Goal: Task Accomplishment & Management: Manage account settings

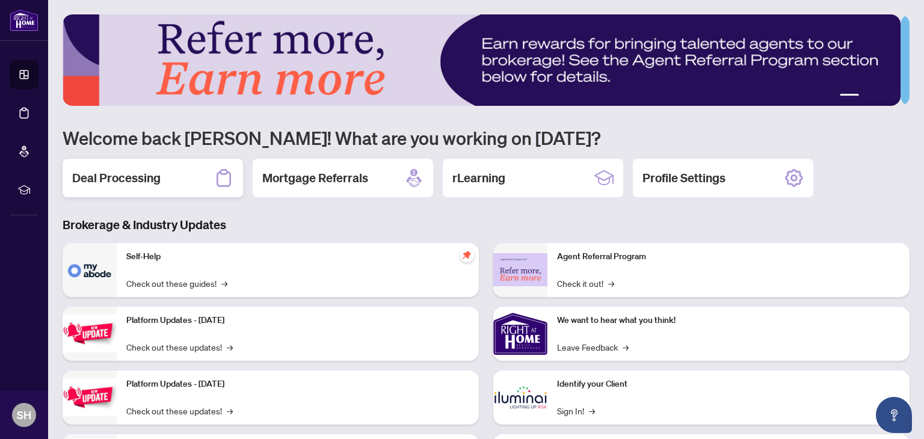
click at [138, 177] on h2 "Deal Processing" at bounding box center [116, 178] width 88 height 17
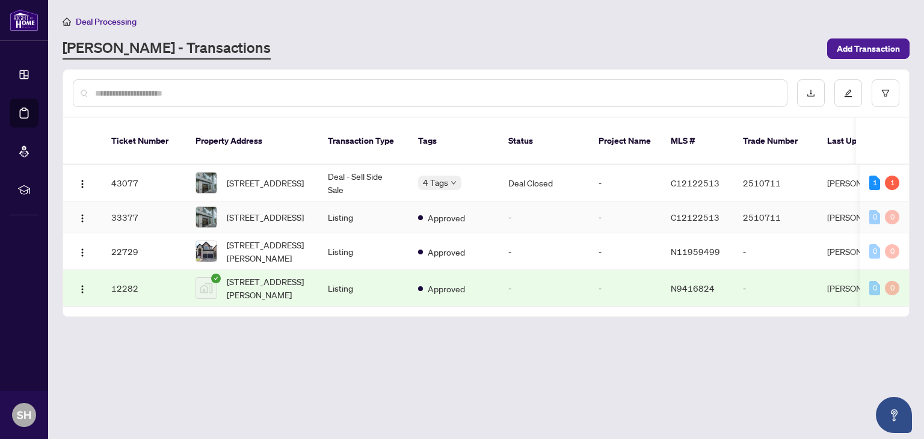
click at [165, 206] on td "33377" at bounding box center [144, 218] width 84 height 32
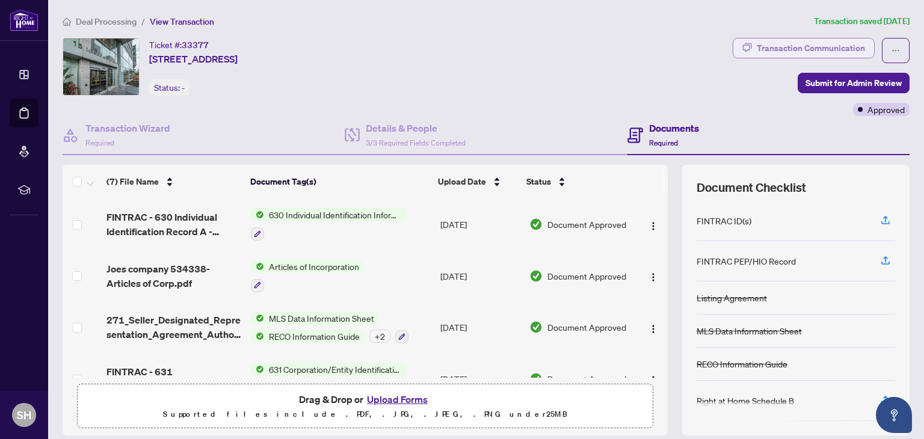
click at [787, 48] on div "Transaction Communication" at bounding box center [811, 48] width 108 height 19
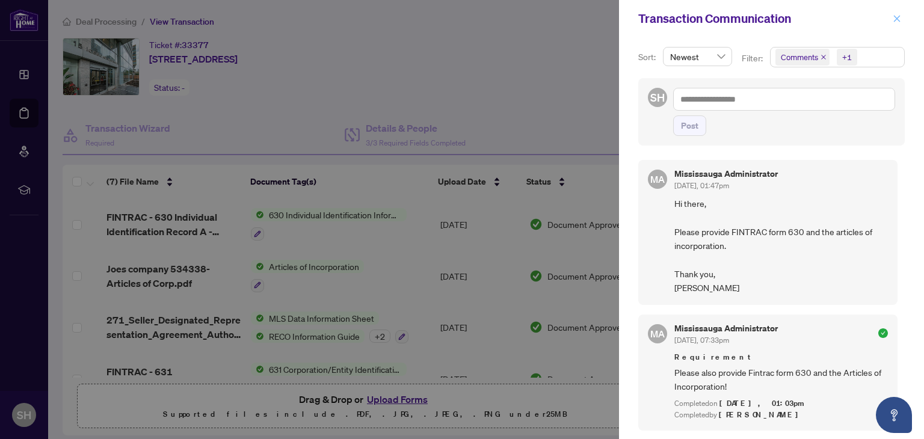
click at [900, 18] on icon "close" at bounding box center [897, 18] width 8 height 8
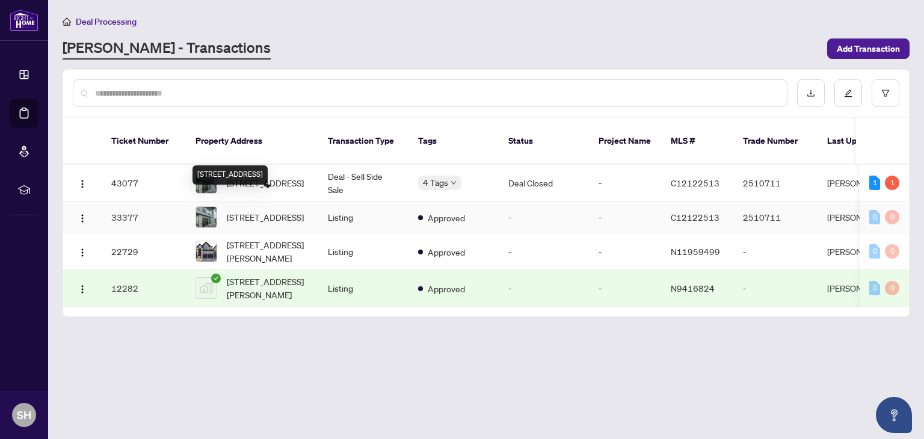
drag, startPoint x: 224, startPoint y: 188, endPoint x: 221, endPoint y: 176, distance: 11.7
click at [221, 176] on div "[STREET_ADDRESS]" at bounding box center [230, 175] width 75 height 19
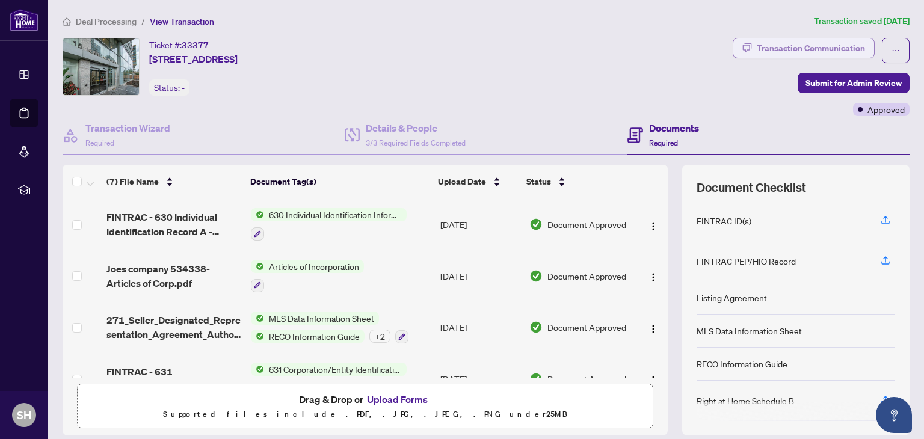
click at [790, 44] on div "Transaction Communication" at bounding box center [811, 48] width 108 height 19
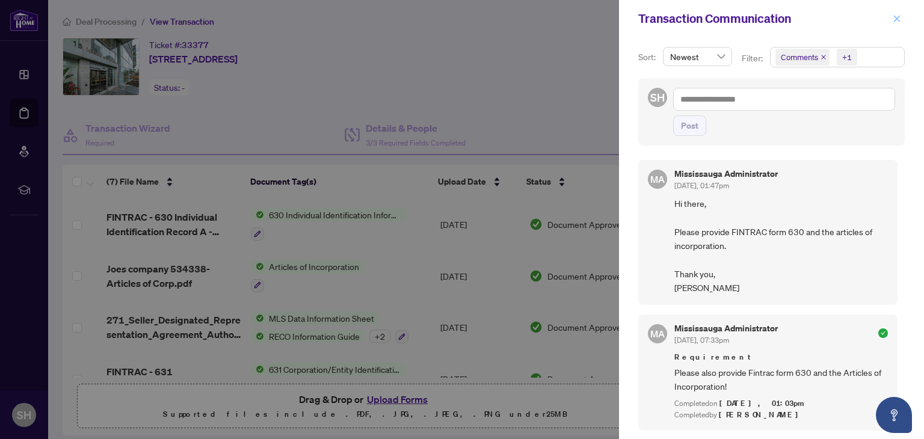
click at [896, 14] on icon "close" at bounding box center [897, 18] width 8 height 8
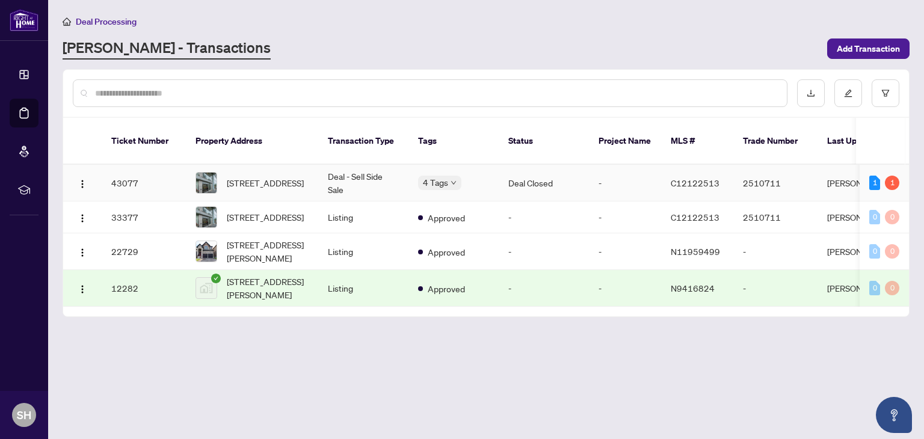
click at [152, 172] on td "43077" at bounding box center [144, 183] width 84 height 37
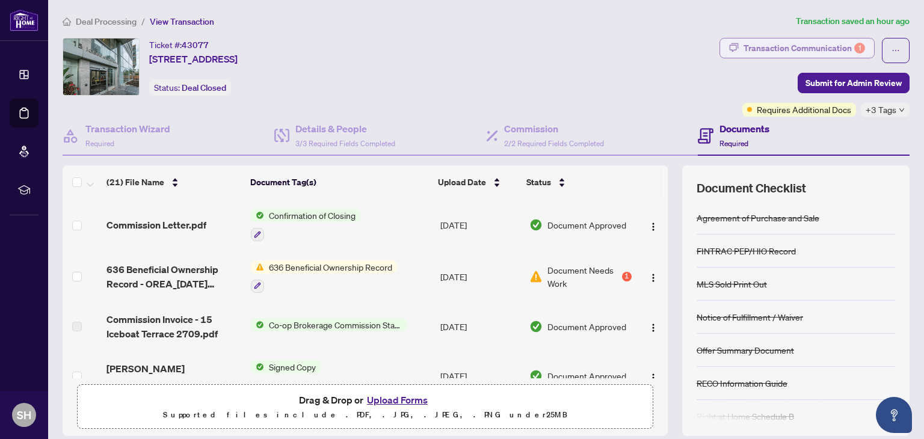
click at [804, 46] on div "Transaction Communication 1" at bounding box center [805, 48] width 122 height 19
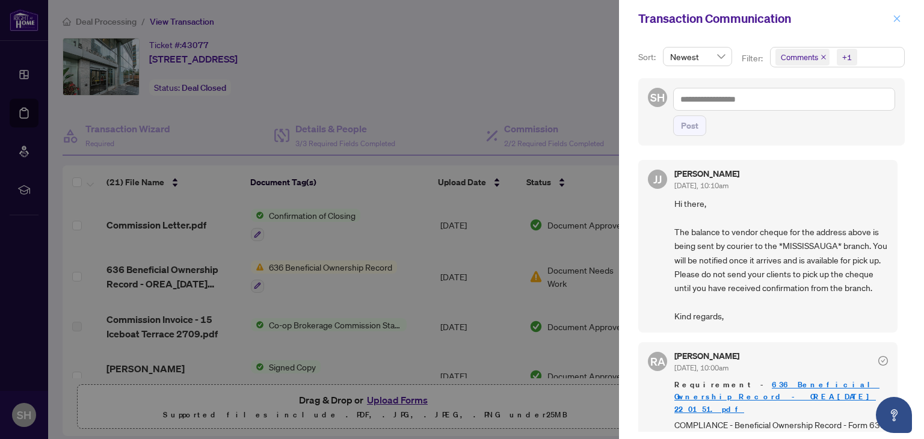
click at [894, 17] on icon "close" at bounding box center [897, 18] width 8 height 8
